Goal: Navigation & Orientation: Find specific page/section

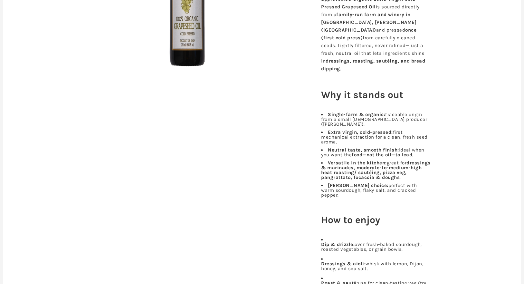
scroll to position [203, 0]
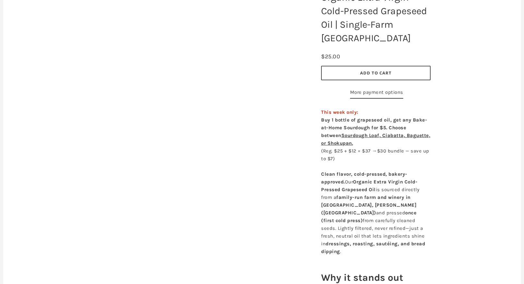
scroll to position [118, 0]
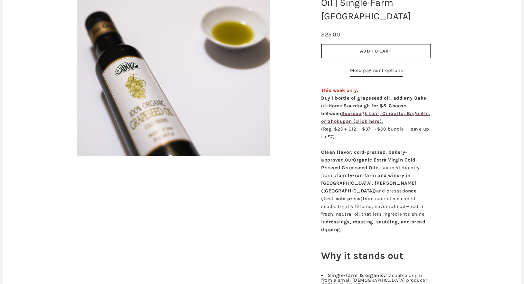
scroll to position [130, 0]
click at [371, 114] on span "Sourdough Loaf, Ciabatta, Baguette, or Shokupan (click here)" at bounding box center [375, 117] width 109 height 14
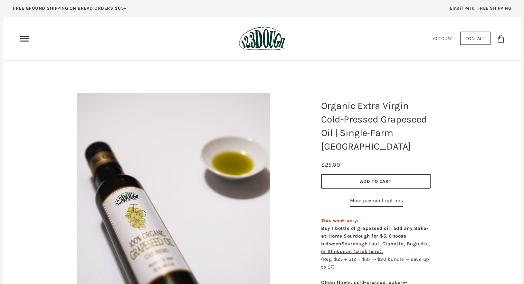
click at [29, 39] on use "Primary" at bounding box center [24, 38] width 8 height 5
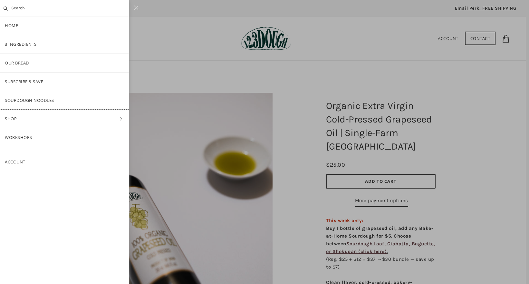
click at [50, 115] on link "Shop" at bounding box center [64, 119] width 129 height 18
click at [45, 140] on link "Bake-at-Home" at bounding box center [64, 137] width 129 height 18
